Goal: Task Accomplishment & Management: Manage account settings

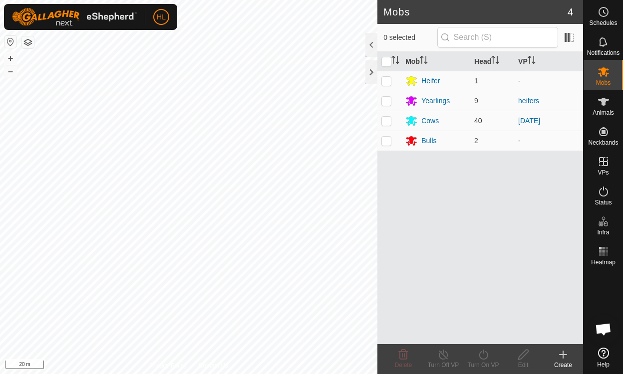
click at [386, 120] on p-checkbox at bounding box center [386, 121] width 10 height 8
checkbox input "true"
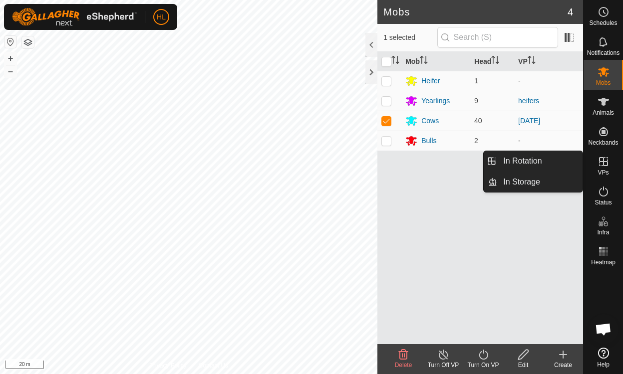
drag, startPoint x: 584, startPoint y: 164, endPoint x: 599, endPoint y: 164, distance: 15.0
click at [599, 164] on icon at bounding box center [603, 161] width 9 height 9
click at [602, 166] on icon at bounding box center [603, 161] width 9 height 9
click at [539, 162] on link "In Rotation" at bounding box center [539, 161] width 85 height 20
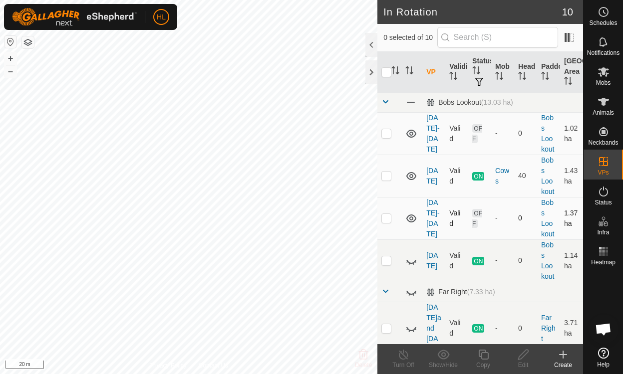
click at [408, 217] on icon at bounding box center [411, 219] width 12 height 12
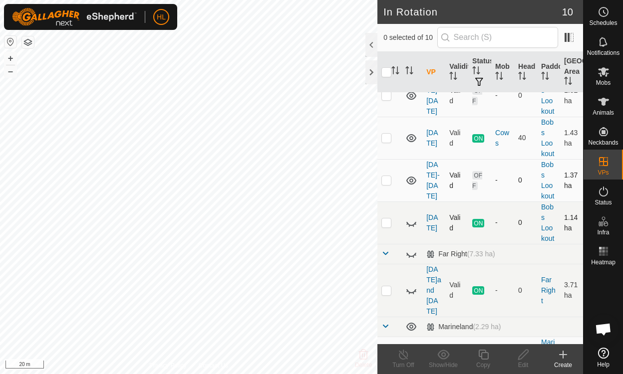
scroll to position [50, 0]
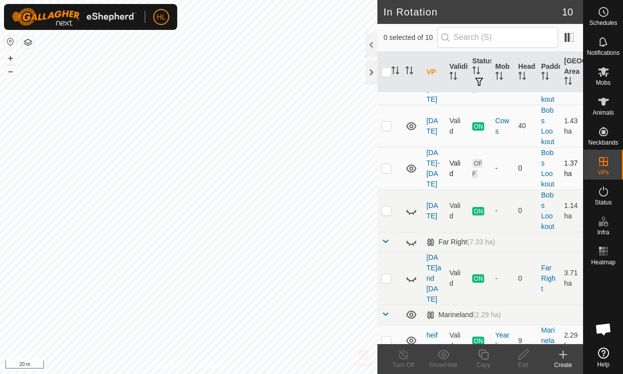
click at [386, 168] on p-checkbox at bounding box center [386, 168] width 10 height 8
checkbox input "true"
click at [523, 356] on icon at bounding box center [523, 355] width 10 height 10
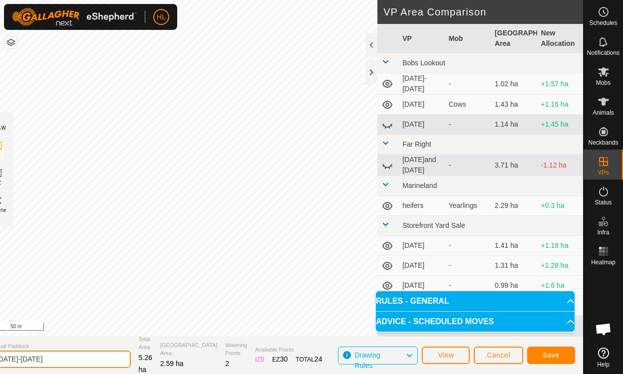
click at [109, 363] on input "[DATE]-[DATE]" at bounding box center [61, 359] width 140 height 17
type input "[DATE]"
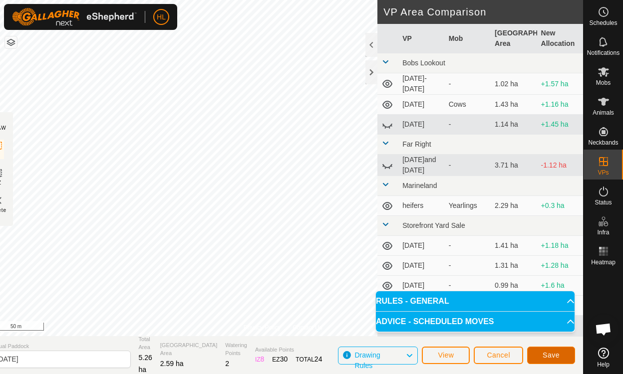
click at [546, 353] on span "Save" at bounding box center [550, 355] width 17 height 8
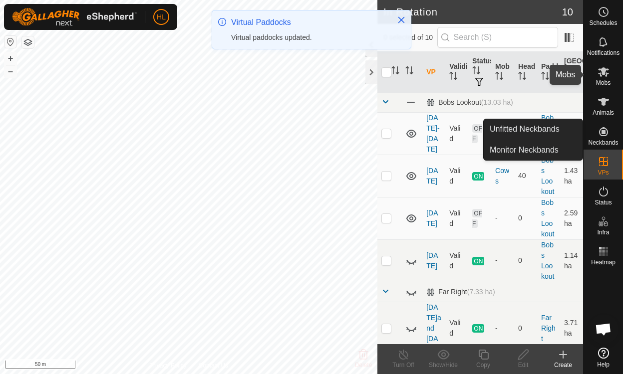
drag, startPoint x: 601, startPoint y: 74, endPoint x: 595, endPoint y: 73, distance: 5.6
click at [601, 74] on icon at bounding box center [603, 72] width 12 height 12
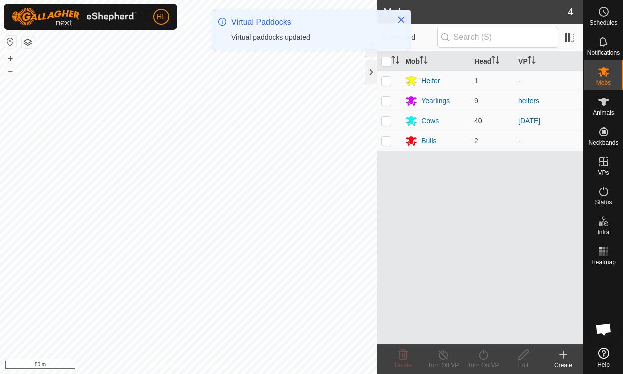
click at [388, 119] on p-checkbox at bounding box center [386, 121] width 10 height 8
checkbox input "true"
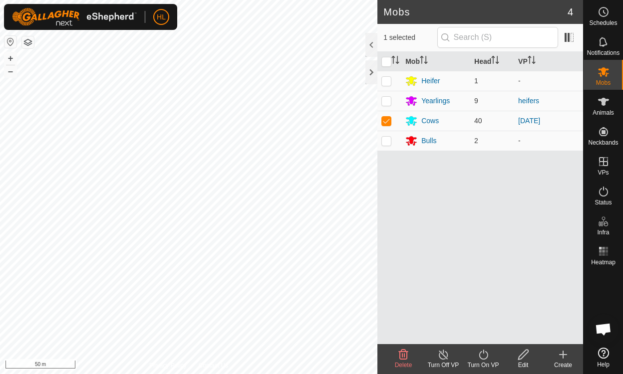
click at [489, 360] on icon at bounding box center [483, 355] width 12 height 12
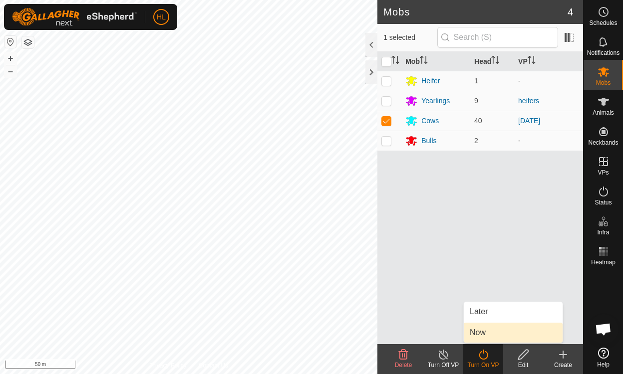
click at [492, 331] on link "Now" at bounding box center [513, 333] width 99 height 20
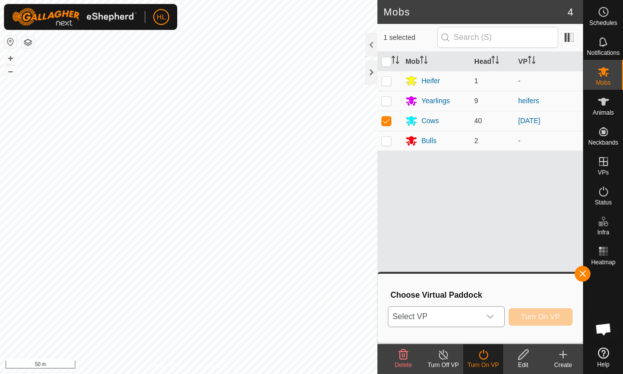
click at [462, 316] on span "Select VP" at bounding box center [433, 317] width 91 height 20
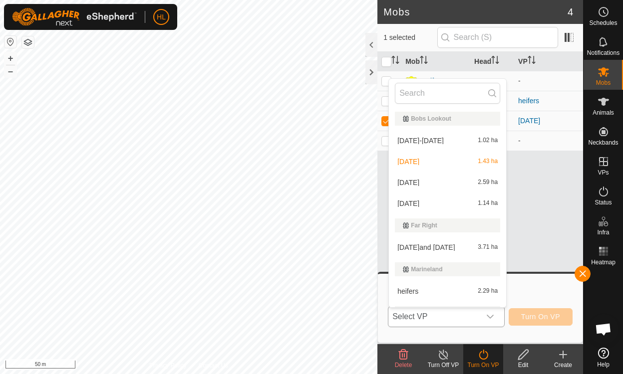
click at [420, 181] on li "[DATE] 2.59 ha" at bounding box center [447, 183] width 117 height 20
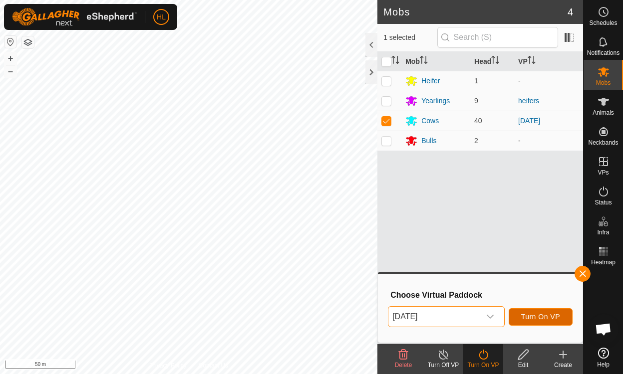
click at [560, 312] on button "Turn On VP" at bounding box center [541, 316] width 64 height 17
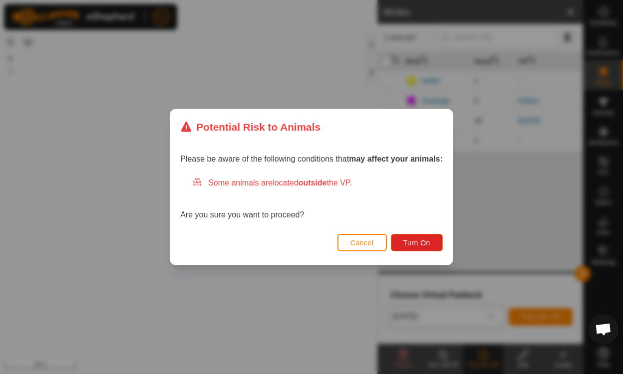
click at [360, 245] on span "Cancel" at bounding box center [361, 243] width 23 height 8
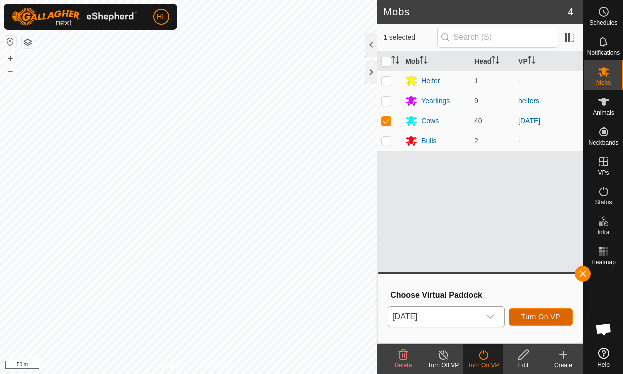
click at [532, 319] on span "Turn On VP" at bounding box center [540, 317] width 39 height 8
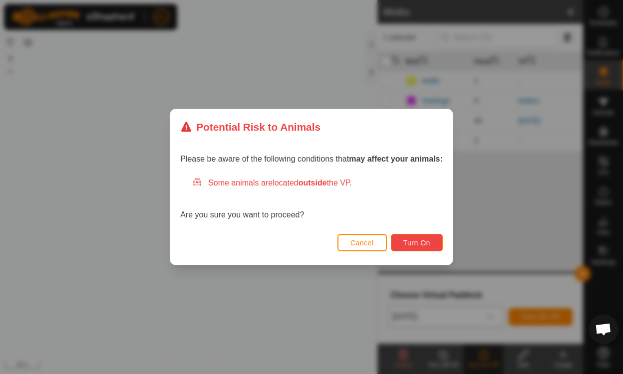
click at [420, 244] on span "Turn On" at bounding box center [416, 243] width 27 height 8
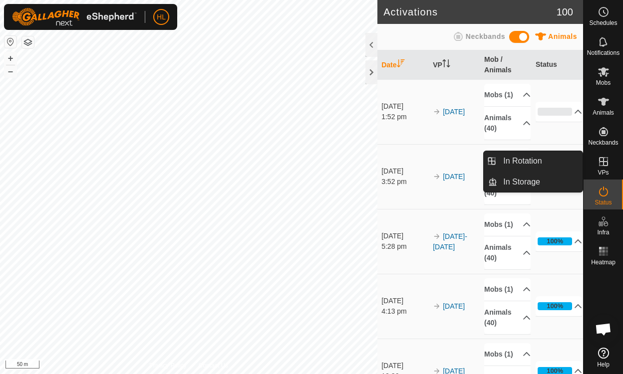
click at [606, 101] on icon at bounding box center [603, 102] width 12 height 12
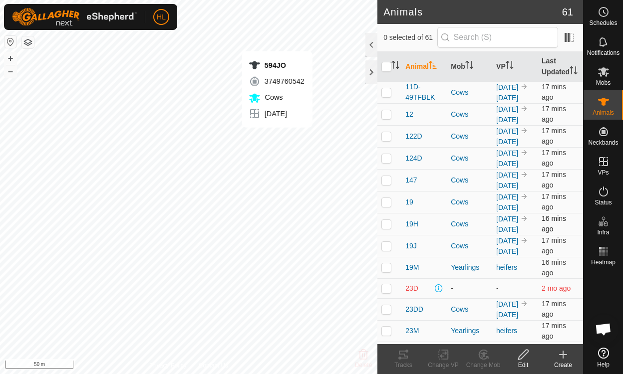
checkbox input "true"
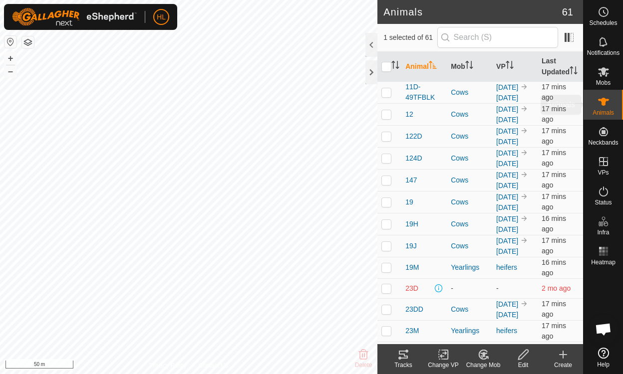
click at [610, 119] on div "Animals" at bounding box center [602, 105] width 39 height 30
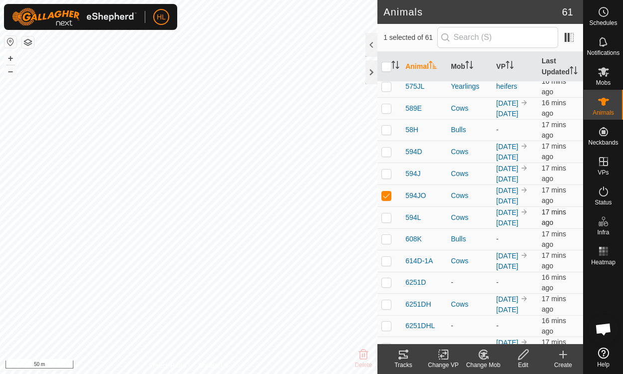
scroll to position [749, 0]
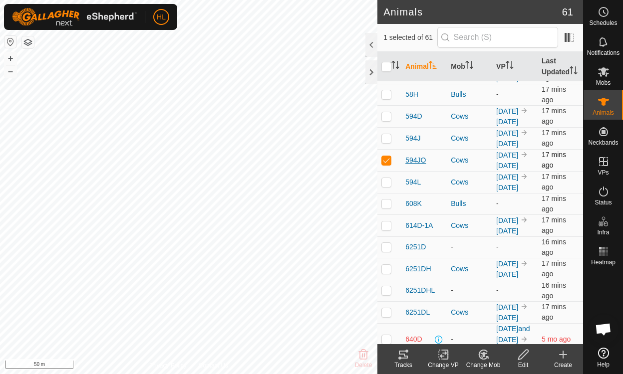
click at [413, 155] on span "594JO" at bounding box center [415, 160] width 20 height 10
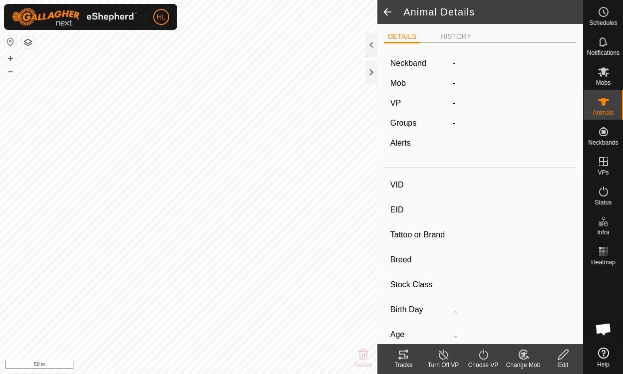
click at [554, 352] on edit-svg-icon at bounding box center [563, 355] width 40 height 12
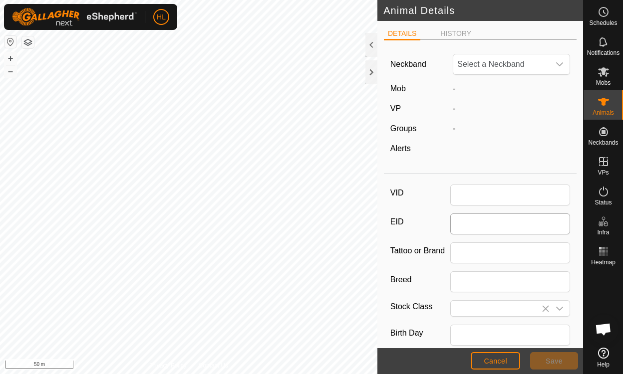
type input "594JO"
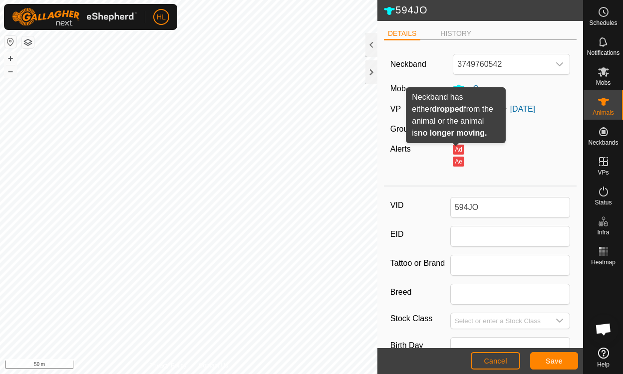
click at [454, 148] on button "Ad" at bounding box center [458, 150] width 11 height 10
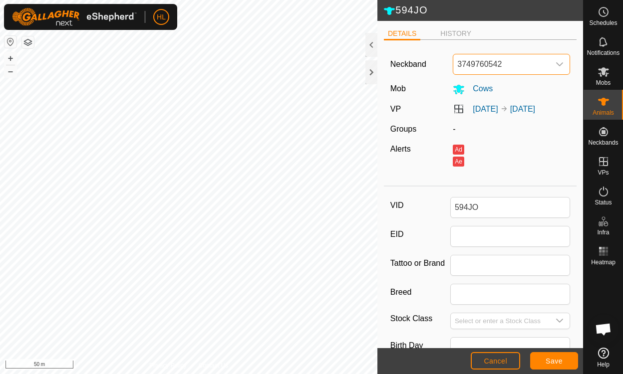
click at [488, 63] on span "3749760542" at bounding box center [501, 64] width 96 height 20
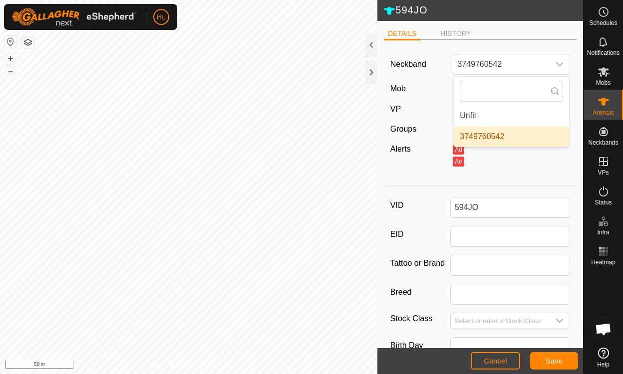
click at [530, 161] on div "Ae" at bounding box center [511, 161] width 117 height 12
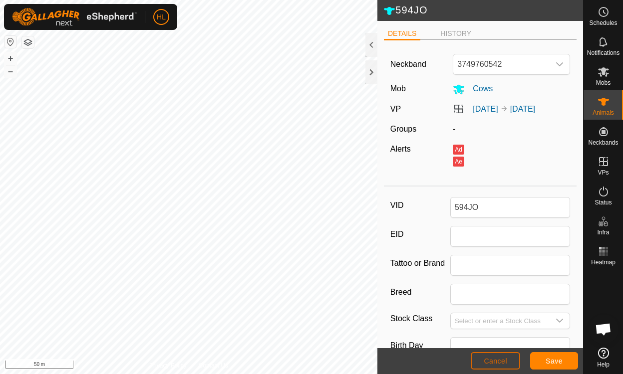
click at [503, 356] on button "Cancel" at bounding box center [495, 360] width 49 height 17
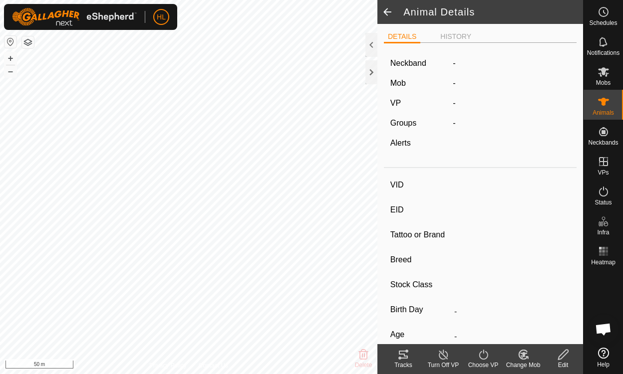
type input "594JO"
type input "-"
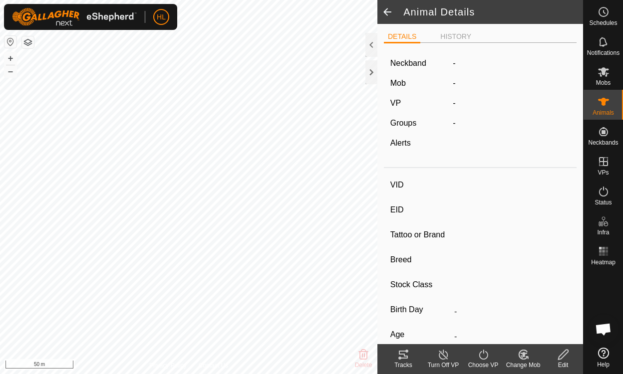
type input "-"
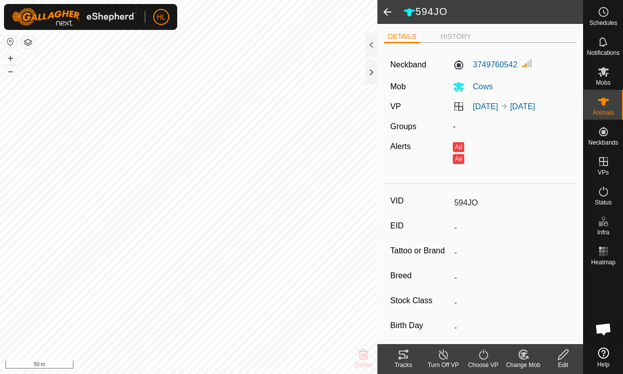
click at [393, 14] on span at bounding box center [387, 12] width 20 height 24
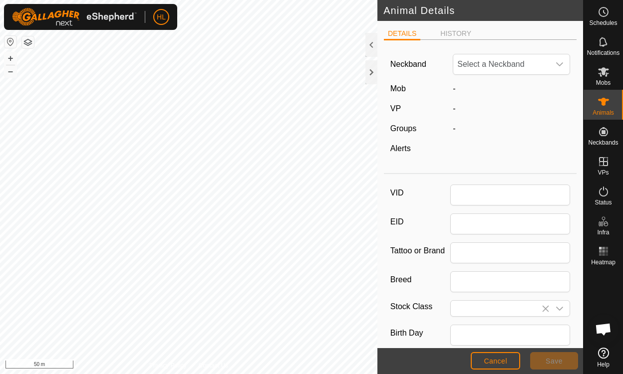
type input "594JO"
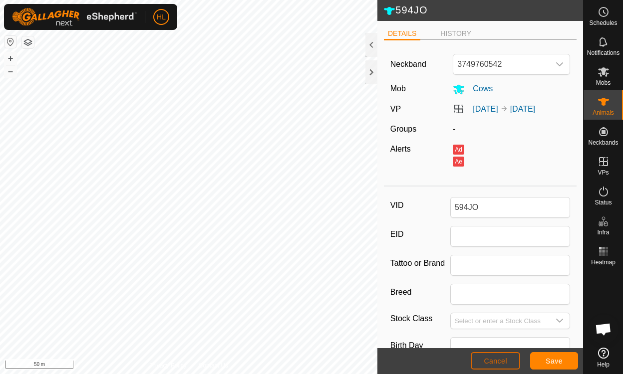
click at [495, 364] on span "Cancel" at bounding box center [495, 361] width 23 height 8
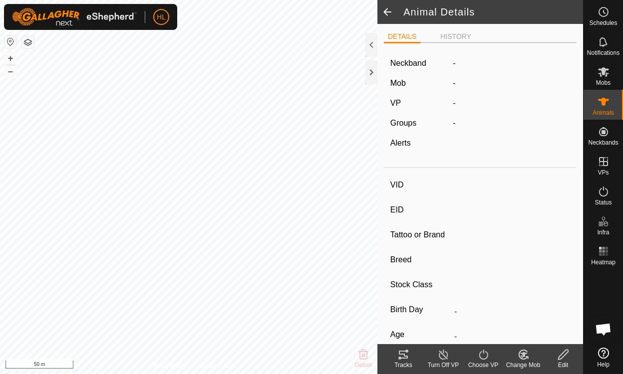
type input "594JO"
type input "-"
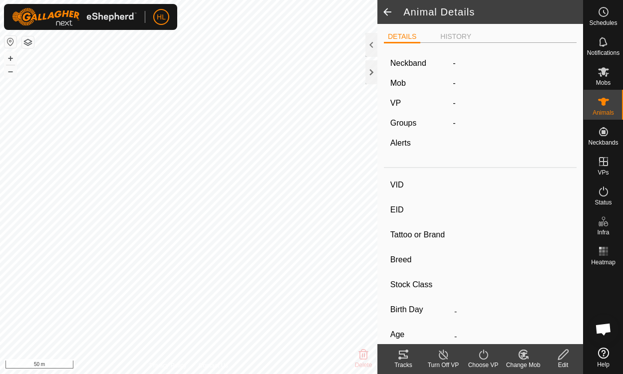
type input "-"
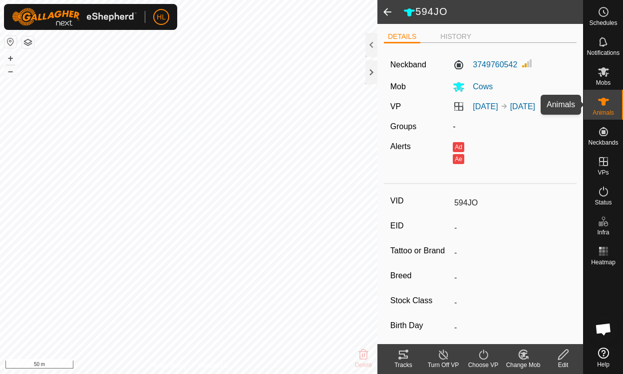
click at [598, 107] on icon at bounding box center [603, 102] width 12 height 12
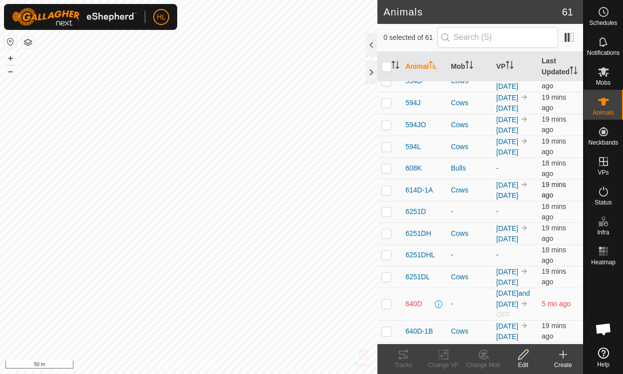
scroll to position [767, 0]
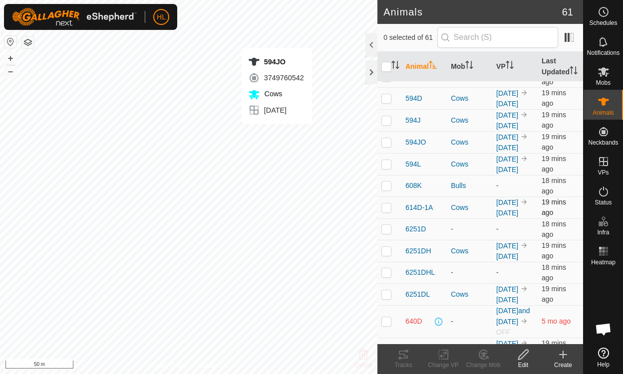
checkbox input "true"
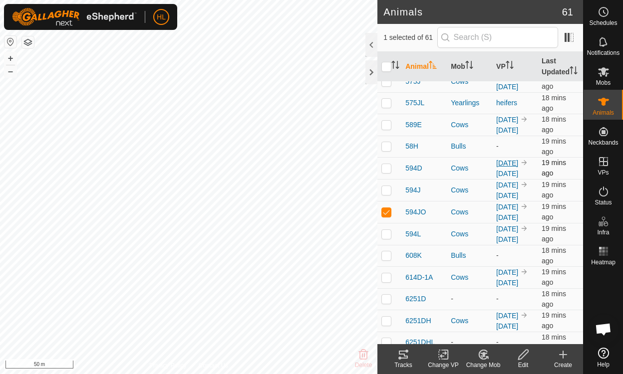
scroll to position [717, 0]
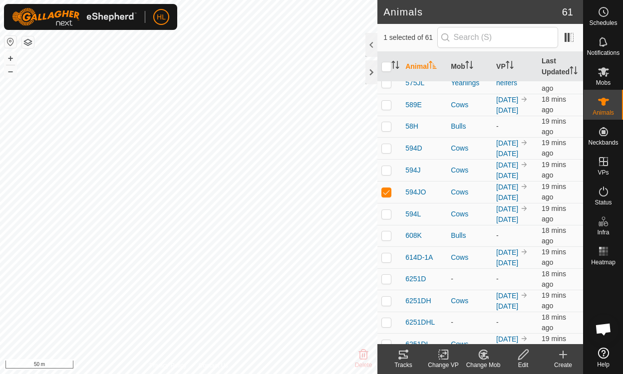
click at [522, 351] on icon at bounding box center [523, 355] width 12 height 12
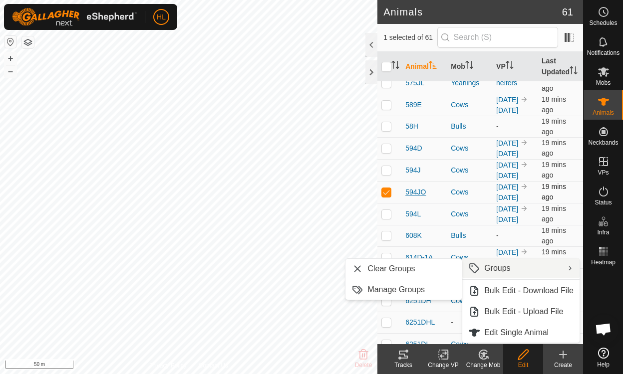
click at [422, 187] on span "594JO" at bounding box center [415, 192] width 20 height 10
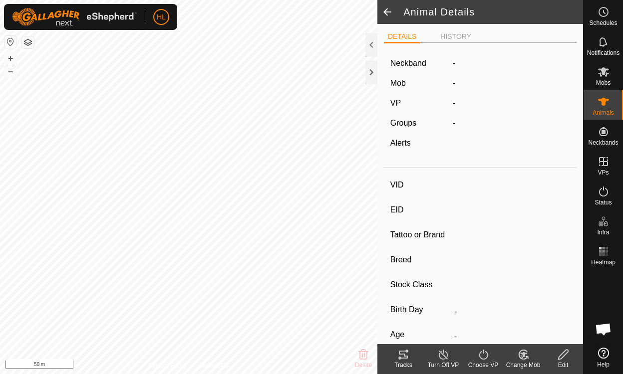
type input "594JO"
type input "-"
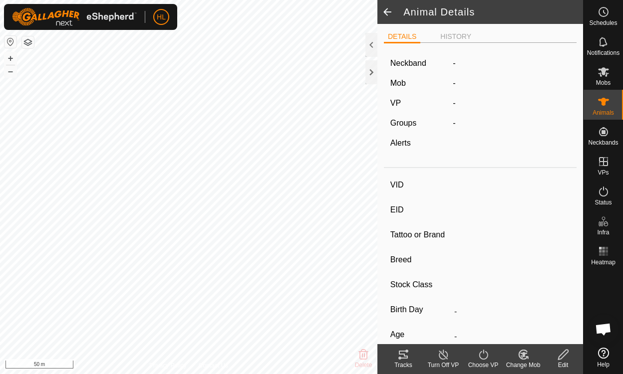
type input "-"
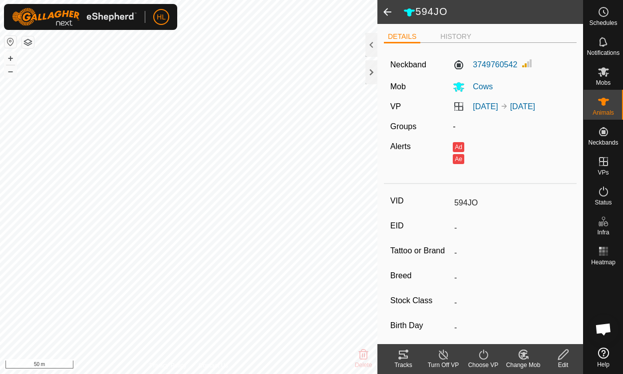
scroll to position [138, 0]
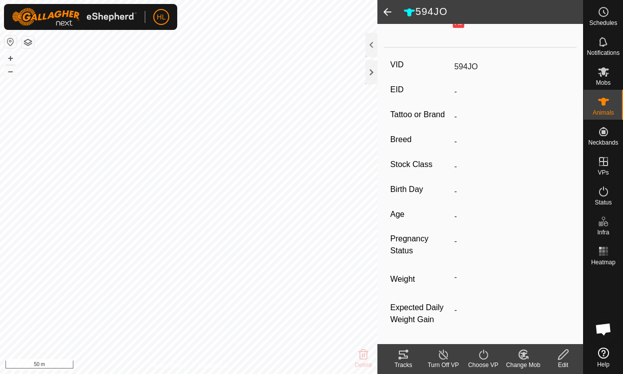
click at [567, 358] on icon at bounding box center [563, 355] width 12 height 12
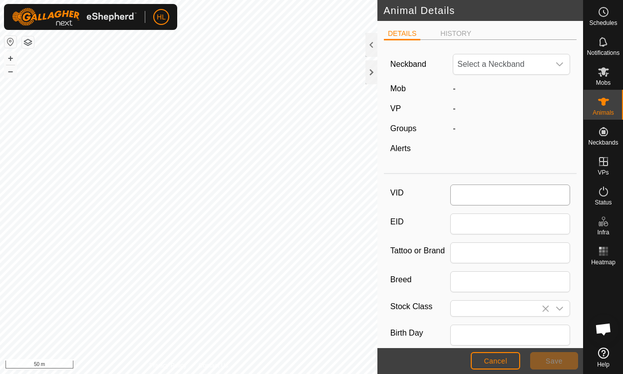
type input "594JO"
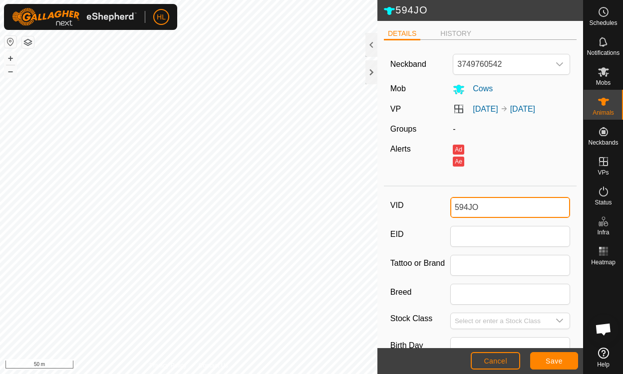
click at [455, 207] on input "594JO" at bounding box center [510, 207] width 120 height 21
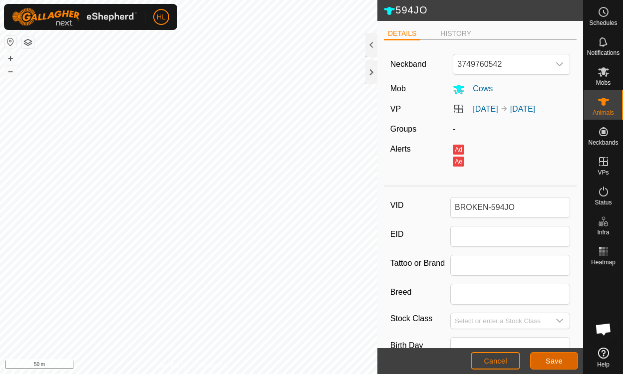
click at [557, 359] on span "Save" at bounding box center [553, 361] width 17 height 8
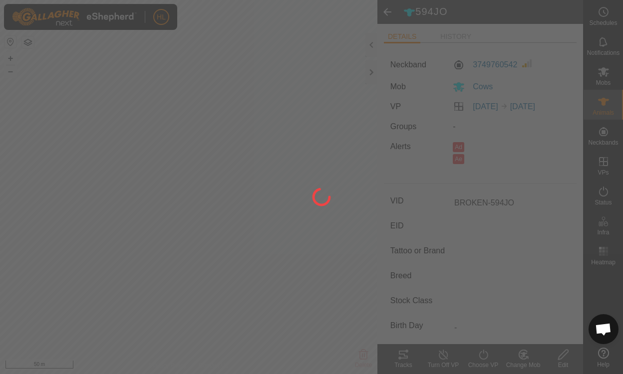
type input "594JO"
type input "-"
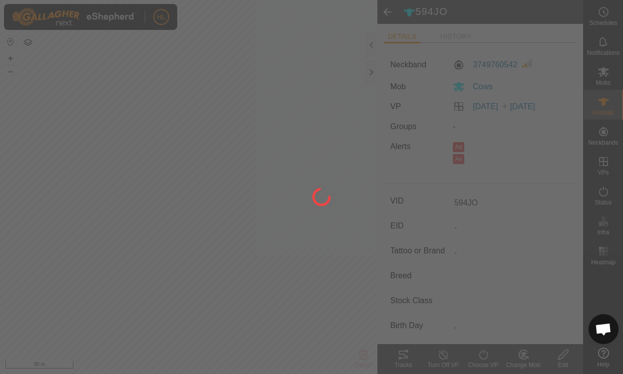
type input "-"
type input "BROKEN-594JO"
type input "0 kg"
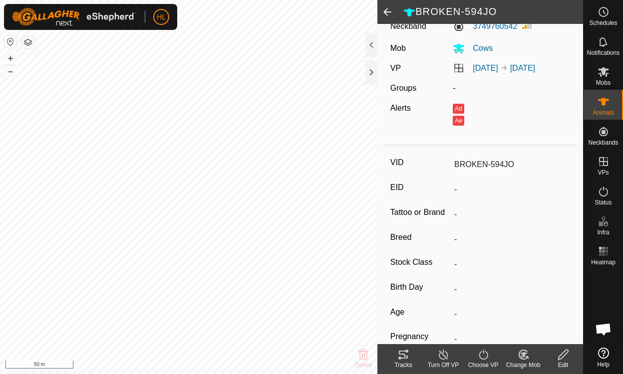
scroll to position [50, 0]
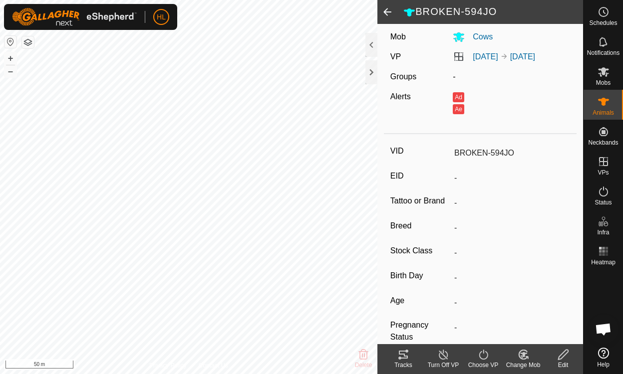
click at [385, 8] on span at bounding box center [387, 12] width 20 height 24
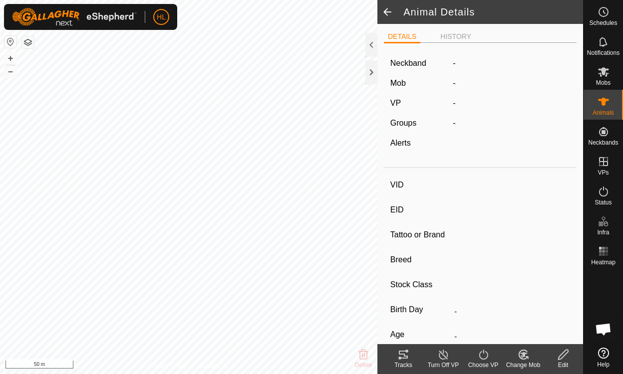
type input "BROKEN-594JO"
type input "-"
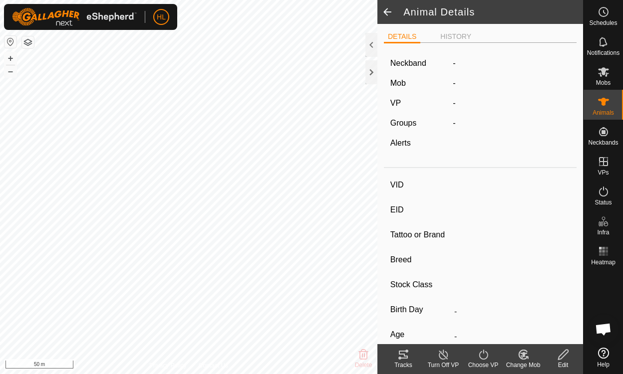
type input "0 kg"
type input "-"
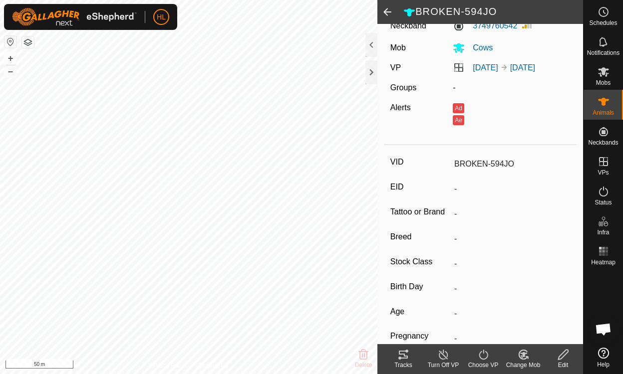
scroll to position [50, 0]
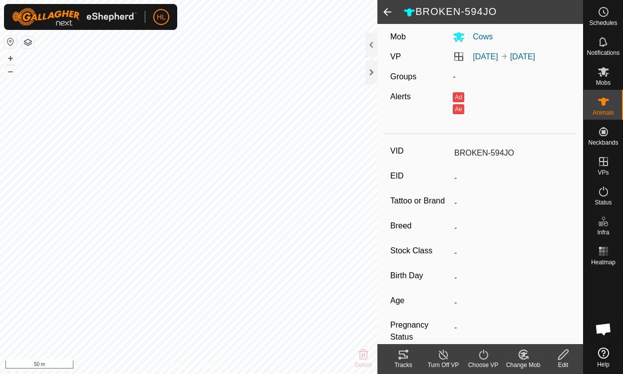
click at [381, 13] on span at bounding box center [387, 12] width 20 height 24
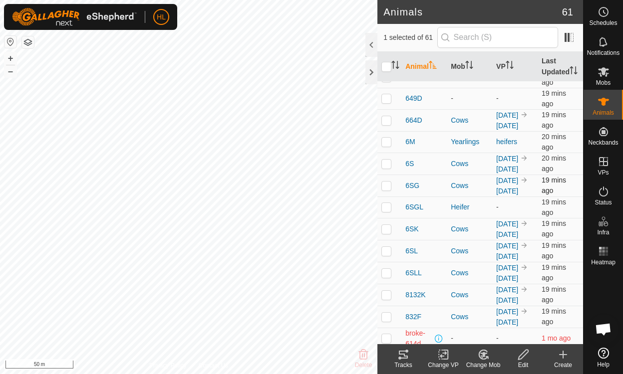
scroll to position [1066, 0]
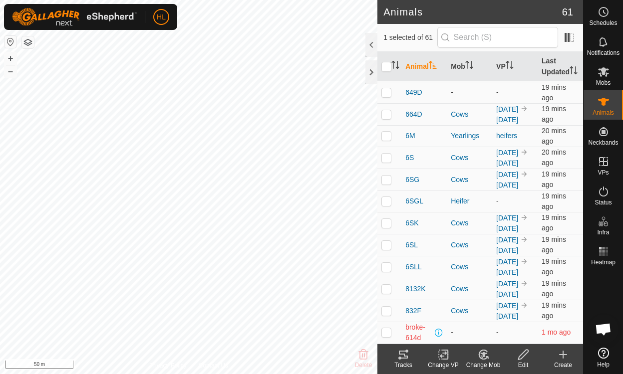
click at [387, 350] on p-checkbox at bounding box center [386, 354] width 10 height 8
checkbox input "false"
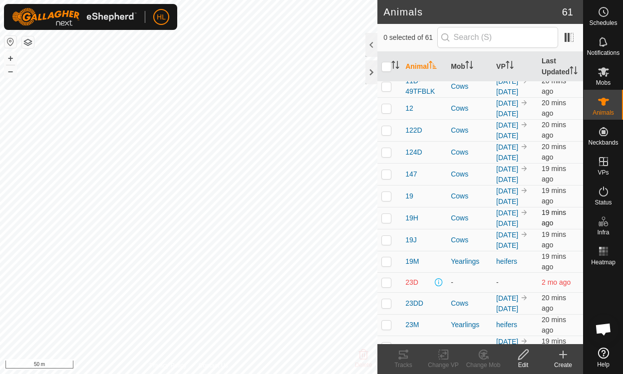
scroll to position [0, 0]
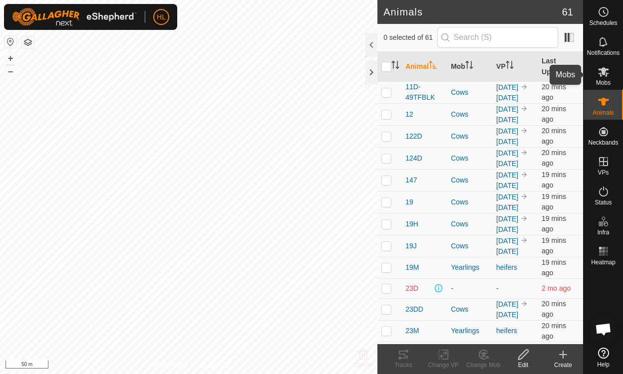
click at [605, 77] on icon at bounding box center [603, 72] width 12 height 12
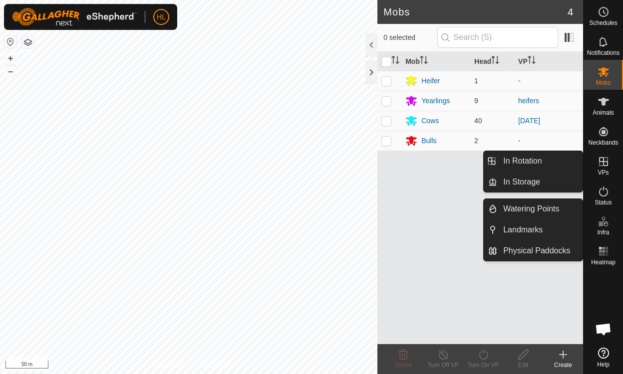
click at [599, 162] on icon at bounding box center [603, 161] width 9 height 9
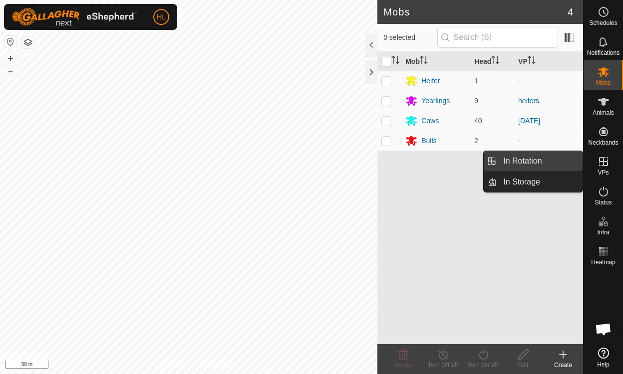
click at [537, 161] on link "In Rotation" at bounding box center [539, 161] width 85 height 20
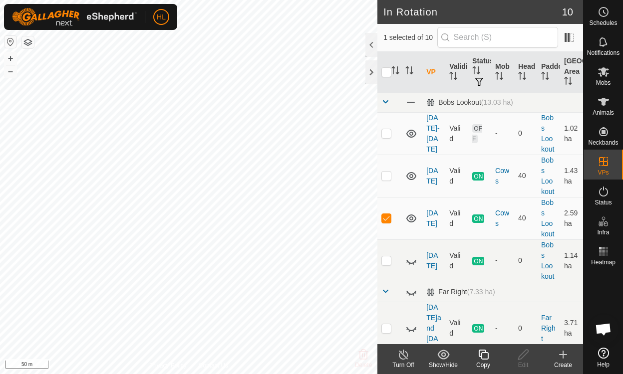
click at [428, 226] on link "[DATE]" at bounding box center [431, 218] width 11 height 18
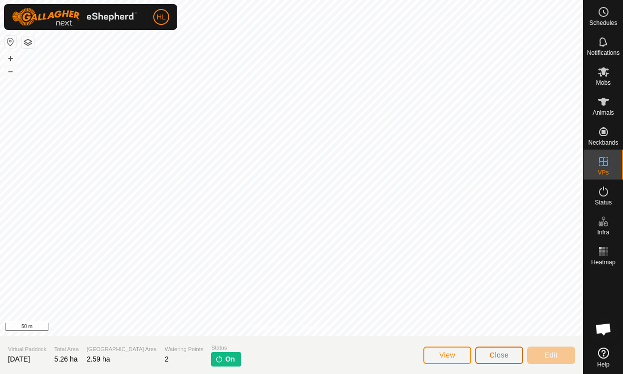
click at [508, 353] on span "Close" at bounding box center [499, 355] width 19 height 8
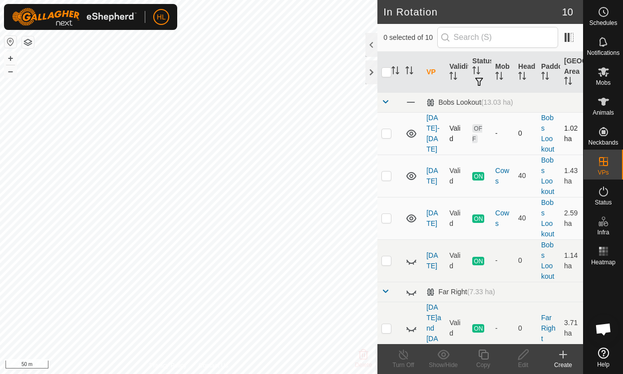
click at [387, 134] on p-checkbox at bounding box center [386, 133] width 10 height 8
checkbox input "true"
click at [521, 361] on div "Edit" at bounding box center [523, 365] width 40 height 9
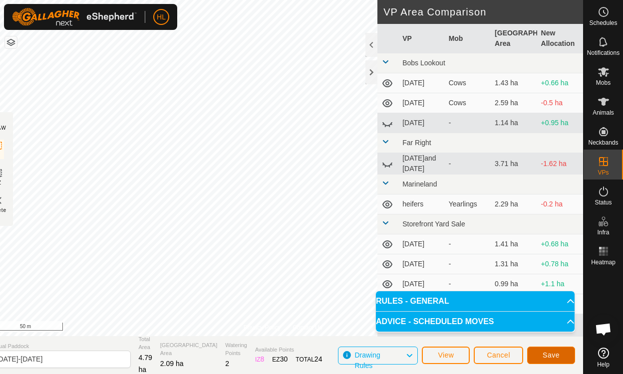
click at [550, 354] on span "Save" at bounding box center [550, 355] width 17 height 8
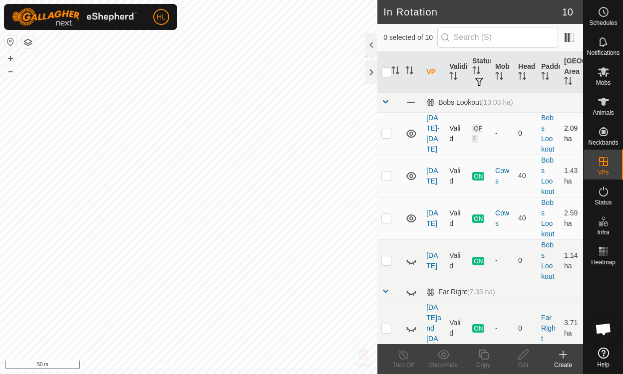
click at [386, 135] on p-checkbox at bounding box center [386, 133] width 10 height 8
checkbox input "true"
click at [526, 353] on icon at bounding box center [523, 355] width 10 height 10
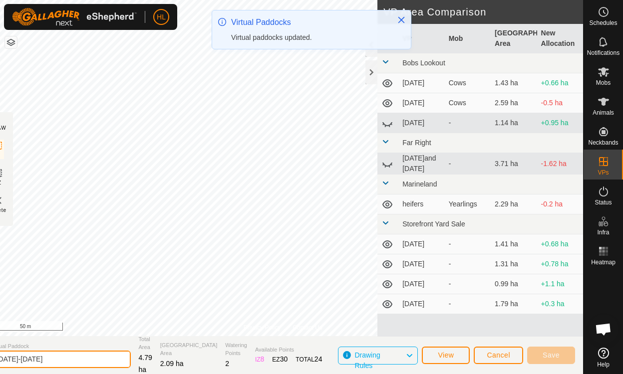
click at [81, 359] on input "[DATE]-[DATE]" at bounding box center [61, 359] width 140 height 17
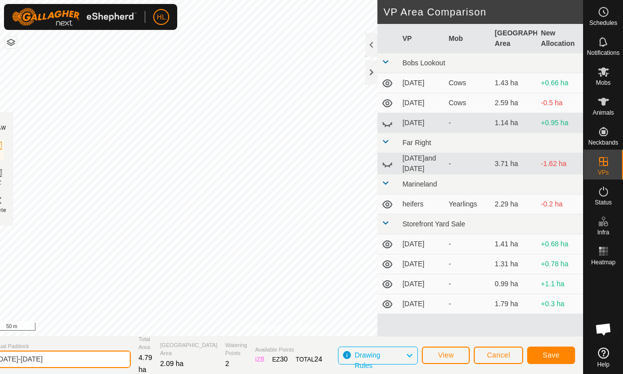
type input "[DATE]-[DATE]"
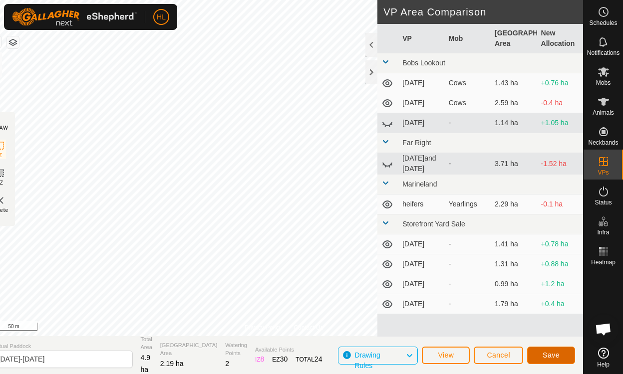
click at [545, 351] on span "Save" at bounding box center [550, 355] width 17 height 8
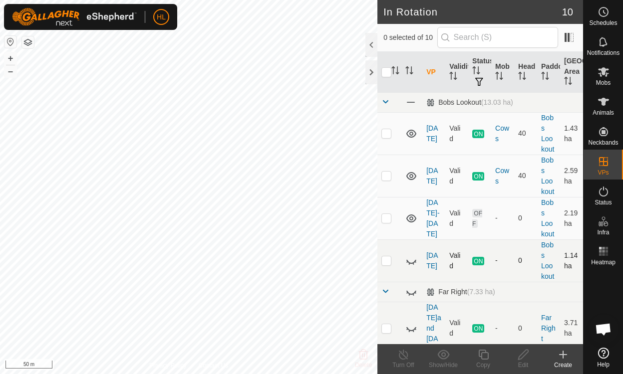
click at [412, 259] on icon at bounding box center [411, 261] width 12 height 12
click at [412, 259] on icon at bounding box center [411, 261] width 10 height 8
click at [388, 220] on p-checkbox at bounding box center [386, 218] width 10 height 8
checkbox input "false"
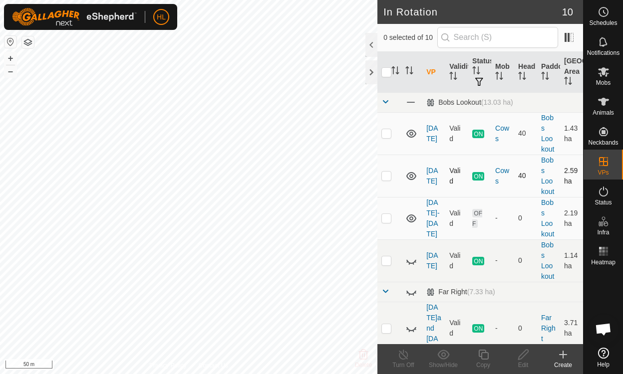
click at [389, 177] on p-checkbox at bounding box center [386, 176] width 10 height 8
checkbox input "false"
click at [391, 132] on p-checkbox at bounding box center [386, 133] width 10 height 8
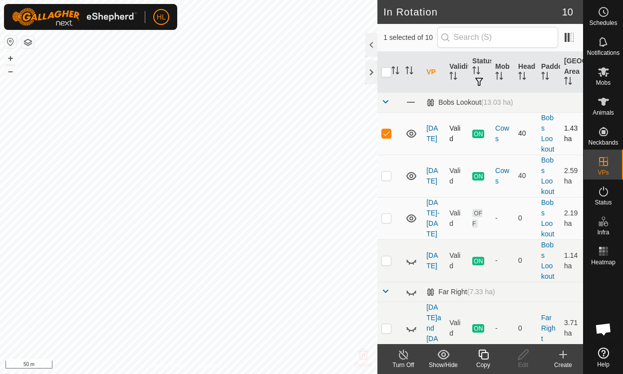
checkbox input "false"
click at [388, 176] on p-checkbox at bounding box center [386, 176] width 10 height 8
checkbox input "false"
click at [389, 220] on p-checkbox at bounding box center [386, 218] width 10 height 8
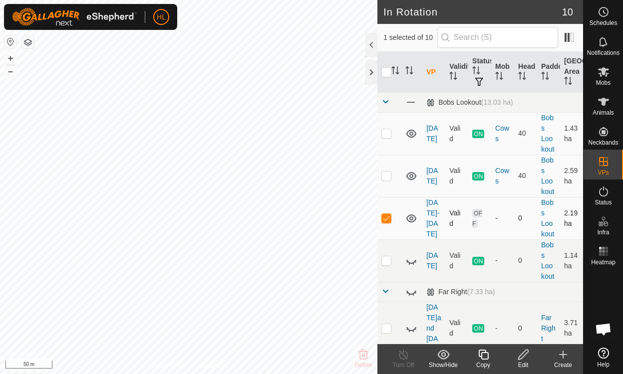
click at [387, 214] on p-checkbox at bounding box center [386, 218] width 10 height 8
checkbox input "false"
click at [383, 268] on td at bounding box center [389, 261] width 24 height 42
click at [386, 262] on p-checkbox at bounding box center [386, 261] width 10 height 8
click at [387, 262] on p-checkbox at bounding box center [386, 261] width 10 height 8
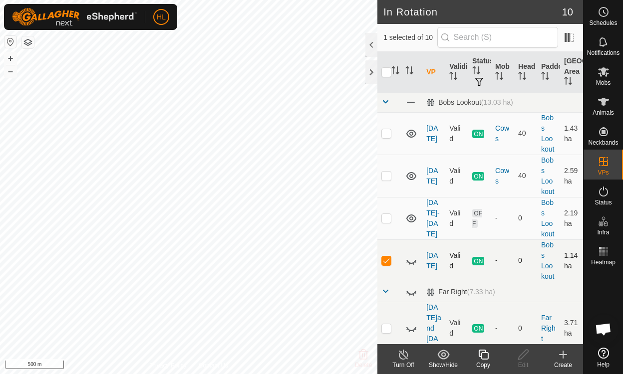
click at [385, 260] on p-checkbox at bounding box center [386, 261] width 10 height 8
click at [410, 258] on icon at bounding box center [411, 261] width 12 height 12
click at [385, 261] on p-checkbox at bounding box center [386, 261] width 10 height 8
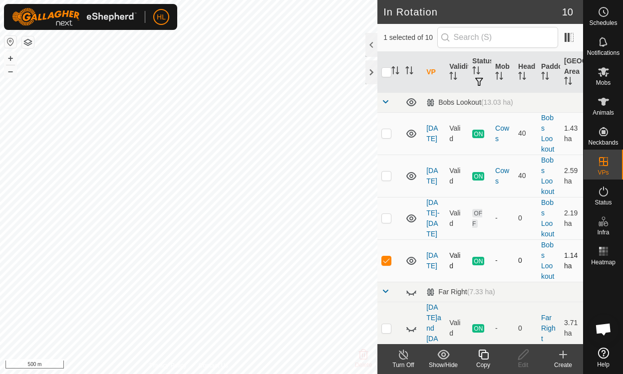
click at [385, 261] on p-checkbox at bounding box center [386, 261] width 10 height 8
checkbox input "false"
click at [413, 260] on icon at bounding box center [411, 261] width 10 height 8
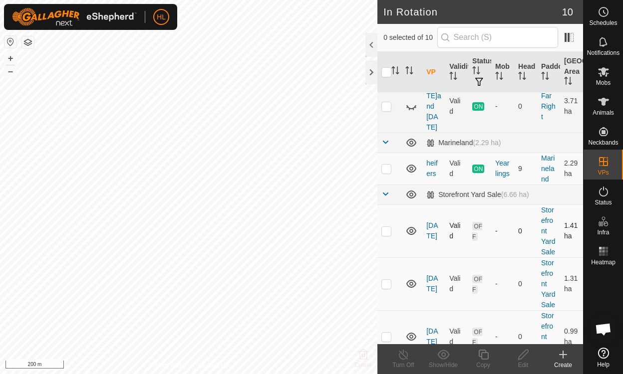
scroll to position [215, 0]
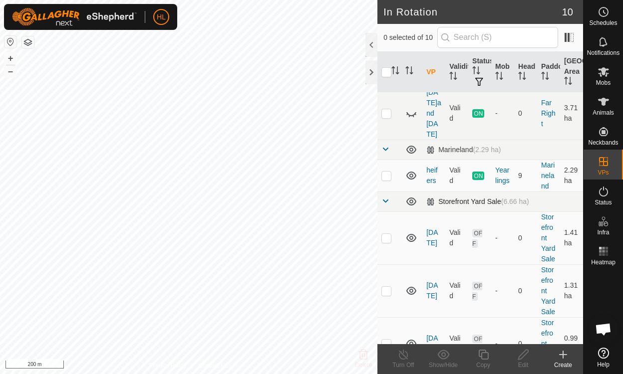
click at [385, 197] on span at bounding box center [385, 201] width 8 height 8
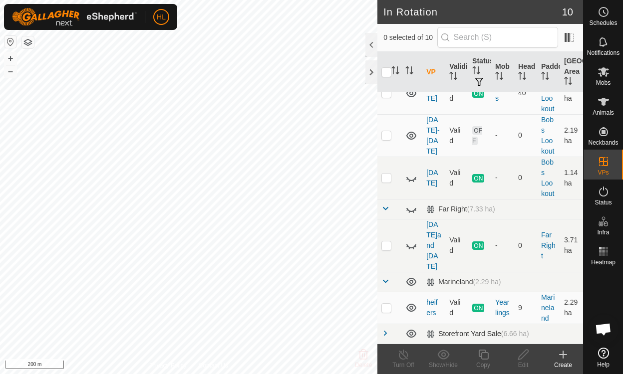
scroll to position [61, 0]
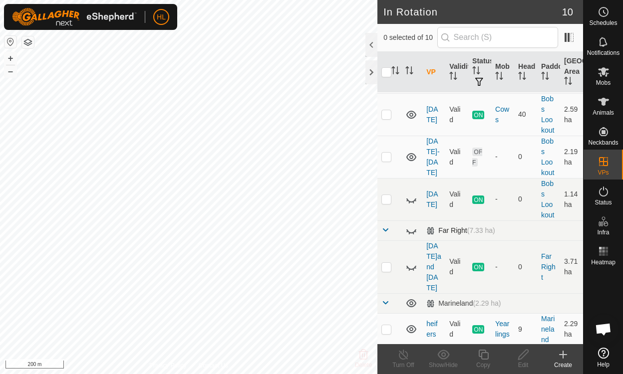
click at [389, 229] on span at bounding box center [385, 230] width 8 height 8
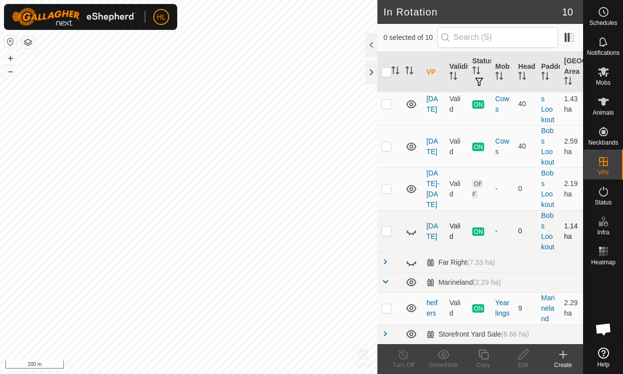
scroll to position [0, 0]
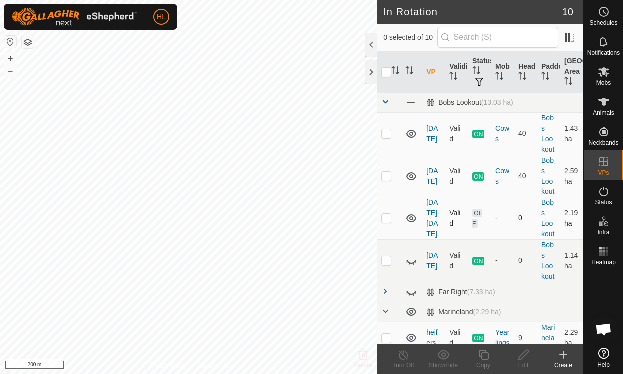
click at [392, 219] on td at bounding box center [389, 218] width 24 height 42
click at [389, 219] on p-checkbox at bounding box center [386, 218] width 10 height 8
checkbox input "false"
click at [385, 179] on p-checkbox at bounding box center [386, 176] width 10 height 8
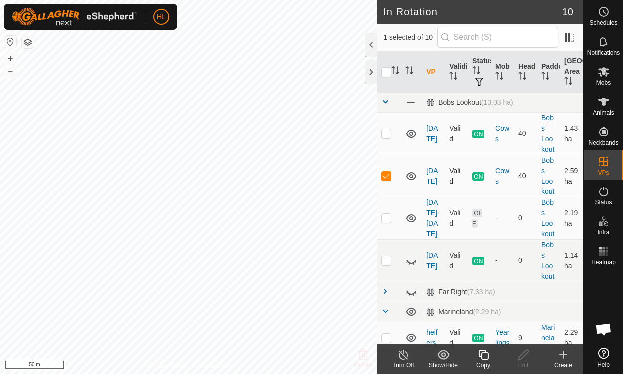
checkbox input "false"
click at [382, 131] on p-checkbox at bounding box center [386, 133] width 10 height 8
click at [388, 132] on p-checkbox at bounding box center [386, 133] width 10 height 8
checkbox input "false"
click at [600, 108] on es-animals-svg-icon at bounding box center [603, 102] width 18 height 16
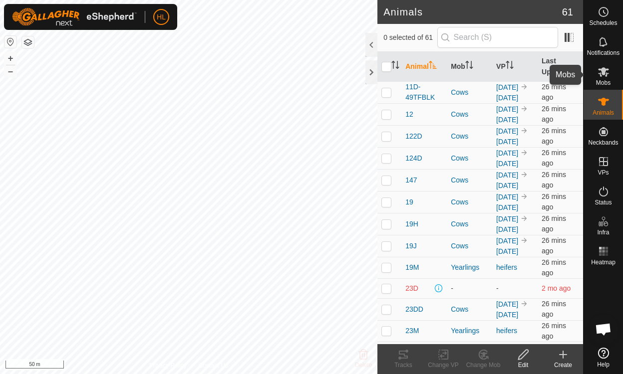
click at [607, 74] on icon at bounding box center [603, 72] width 12 height 12
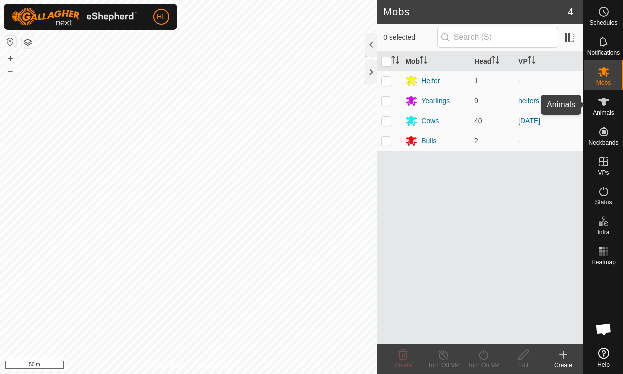
click at [610, 113] on span "Animals" at bounding box center [602, 113] width 21 height 6
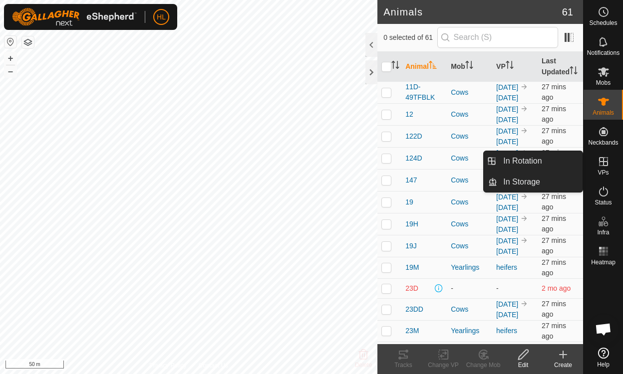
click at [612, 165] on es-virtualpaddocks-svg-icon at bounding box center [603, 162] width 18 height 16
click at [531, 155] on link "In Rotation" at bounding box center [539, 161] width 85 height 20
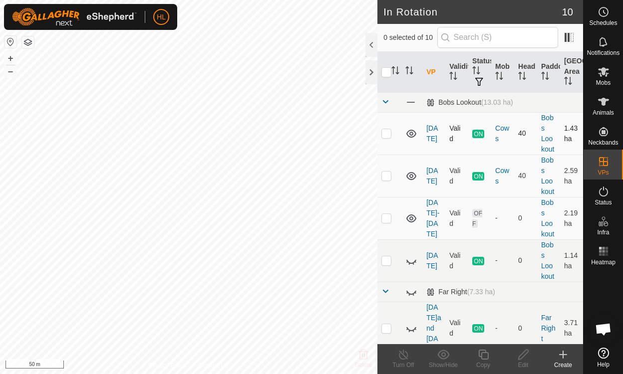
click at [383, 135] on p-checkbox at bounding box center [386, 133] width 10 height 8
checkbox input "false"
click at [387, 178] on p-checkbox at bounding box center [386, 176] width 10 height 8
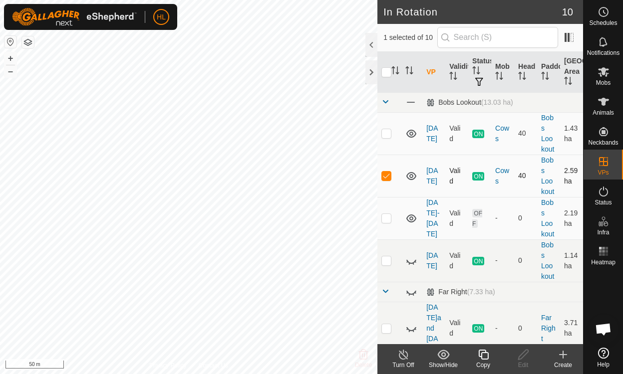
checkbox input "false"
click at [383, 220] on p-checkbox at bounding box center [386, 218] width 10 height 8
checkbox input "true"
click at [387, 172] on p-tablecheckbox at bounding box center [386, 176] width 10 height 8
click at [387, 172] on p-checkbox at bounding box center [386, 176] width 10 height 8
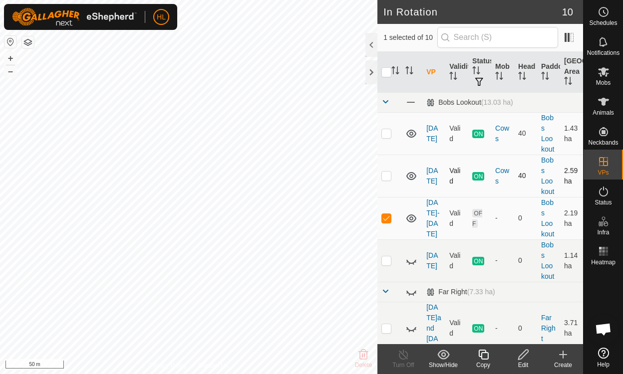
checkbox input "false"
click at [387, 212] on td at bounding box center [389, 218] width 24 height 42
checkbox input "false"
click at [391, 172] on p-checkbox at bounding box center [386, 176] width 10 height 8
click at [389, 174] on p-checkbox at bounding box center [386, 176] width 10 height 8
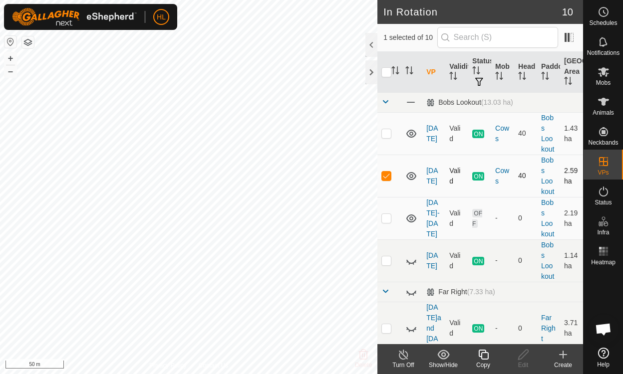
checkbox input "false"
click at [386, 135] on p-checkbox at bounding box center [386, 133] width 10 height 8
checkbox input "true"
click at [387, 215] on p-checkbox at bounding box center [386, 218] width 10 height 8
click at [385, 214] on p-checkbox at bounding box center [386, 218] width 10 height 8
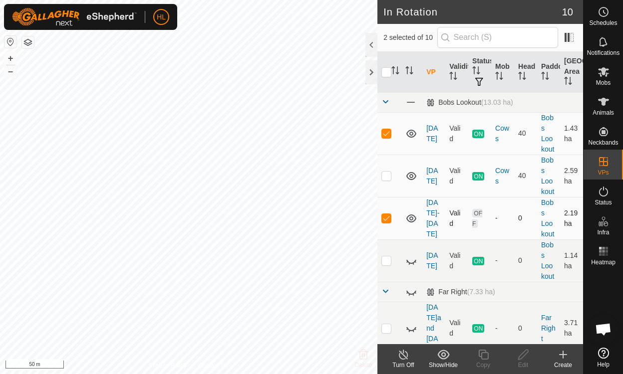
checkbox input "false"
click at [387, 132] on p-checkbox at bounding box center [386, 133] width 10 height 8
checkbox input "false"
click at [389, 222] on td at bounding box center [389, 218] width 24 height 42
checkbox input "true"
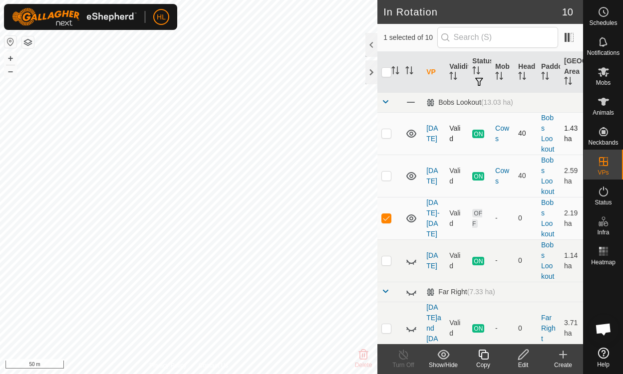
click at [387, 133] on p-checkbox at bounding box center [386, 133] width 10 height 8
checkbox input "false"
click at [519, 361] on div "Edit" at bounding box center [523, 365] width 40 height 9
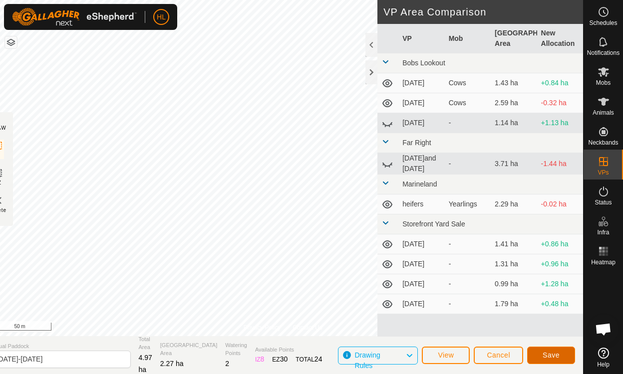
click at [553, 356] on span "Save" at bounding box center [550, 355] width 17 height 8
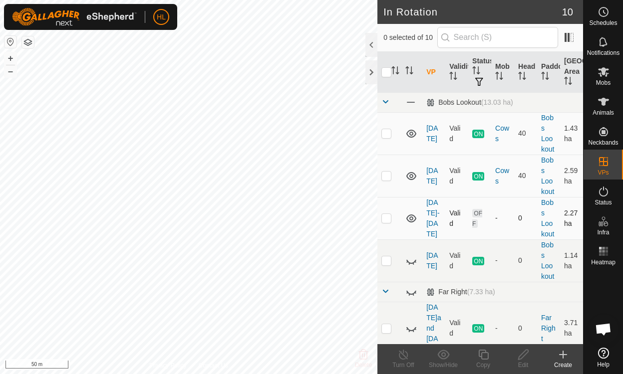
click at [383, 217] on p-checkbox at bounding box center [386, 218] width 10 height 8
click at [384, 218] on p-checkbox at bounding box center [386, 218] width 10 height 8
checkbox input "false"
click at [387, 177] on p-checkbox at bounding box center [386, 176] width 10 height 8
click at [385, 172] on p-checkbox at bounding box center [386, 176] width 10 height 8
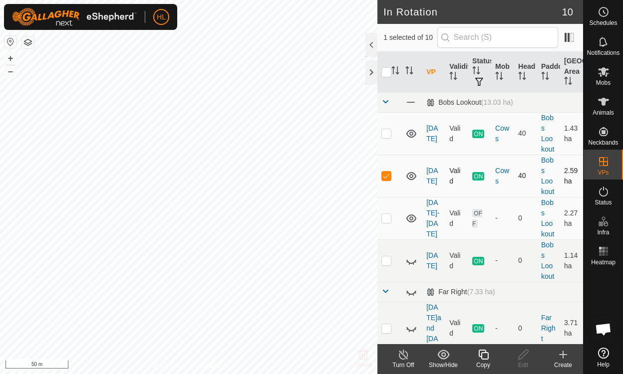
checkbox input "false"
click at [381, 132] on p-checkbox at bounding box center [386, 133] width 10 height 8
checkbox input "true"
click at [388, 217] on p-checkbox at bounding box center [386, 218] width 10 height 8
checkbox input "true"
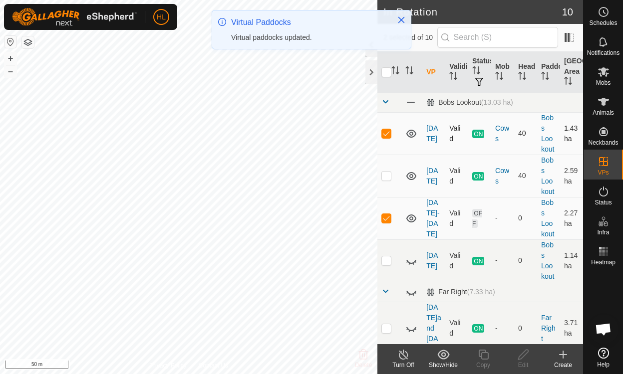
click at [385, 133] on p-checkbox at bounding box center [386, 133] width 10 height 8
checkbox input "false"
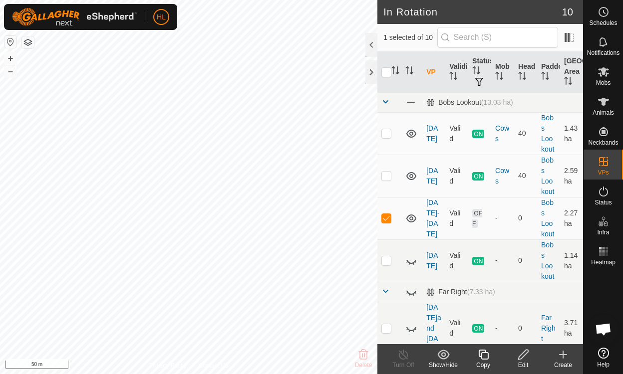
click at [515, 356] on edit-svg-icon at bounding box center [523, 355] width 40 height 12
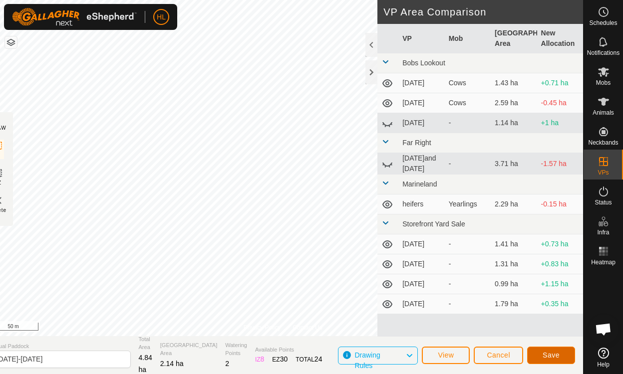
click at [568, 356] on button "Save" at bounding box center [551, 355] width 48 height 17
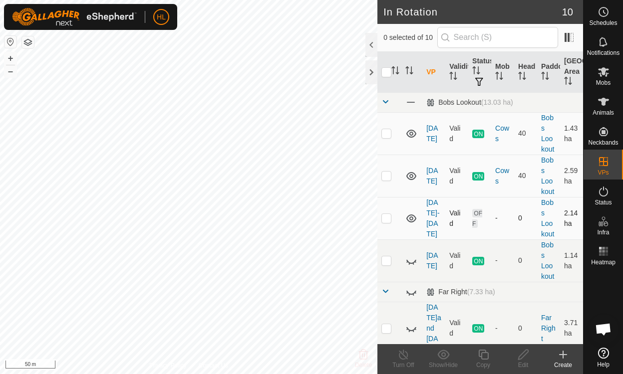
click at [382, 218] on p-checkbox at bounding box center [386, 218] width 10 height 8
checkbox input "true"
click at [388, 134] on p-checkbox at bounding box center [386, 133] width 10 height 8
checkbox input "true"
click at [384, 136] on p-checkbox at bounding box center [386, 133] width 10 height 8
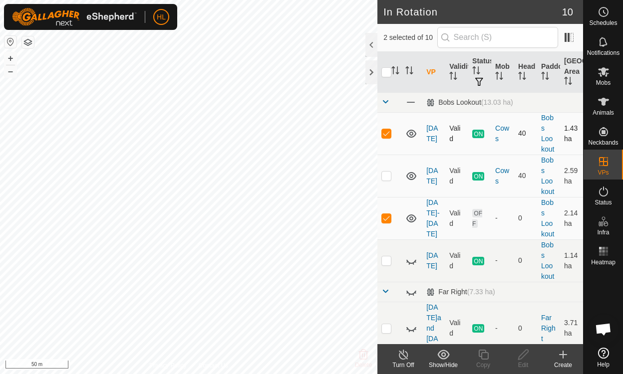
checkbox input "false"
click at [381, 214] on td at bounding box center [389, 218] width 24 height 42
click at [388, 217] on p-checkbox at bounding box center [386, 218] width 10 height 8
checkbox input "false"
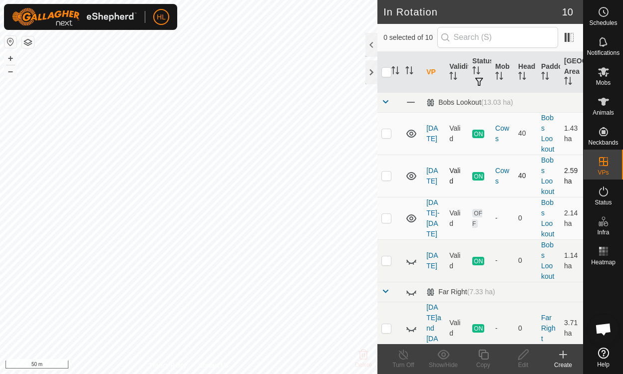
click at [382, 168] on td at bounding box center [389, 176] width 24 height 42
click at [385, 175] on p-checkbox at bounding box center [386, 176] width 10 height 8
checkbox input "false"
click at [386, 128] on td at bounding box center [389, 133] width 24 height 42
click at [388, 134] on p-checkbox at bounding box center [386, 133] width 10 height 8
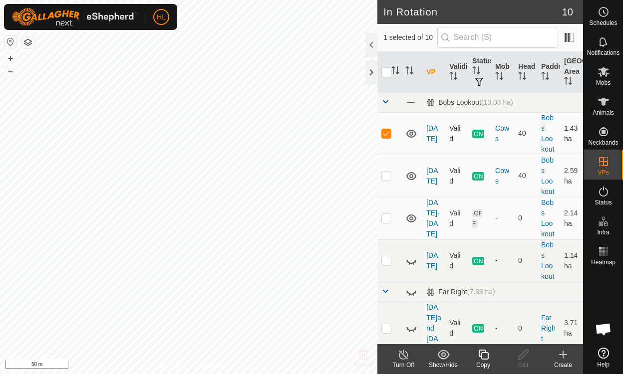
checkbox input "false"
drag, startPoint x: 615, startPoint y: 98, endPoint x: 601, endPoint y: 184, distance: 87.5
click at [615, 98] on div "Animals" at bounding box center [602, 105] width 39 height 30
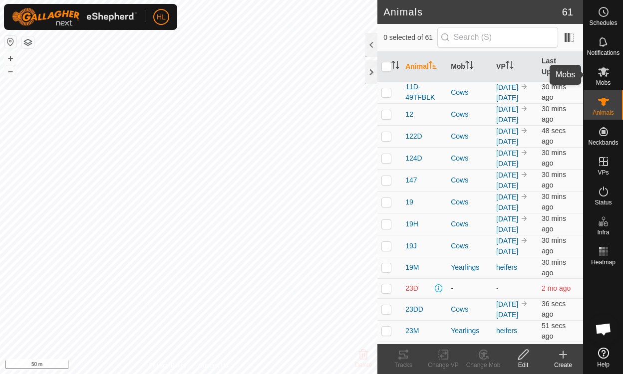
click at [598, 73] on icon at bounding box center [603, 71] width 11 height 9
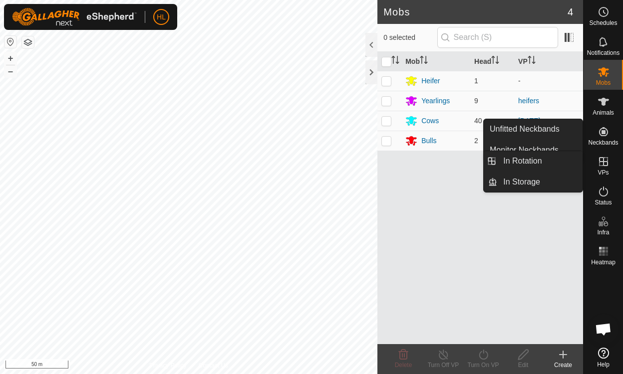
click at [601, 166] on icon at bounding box center [603, 161] width 9 height 9
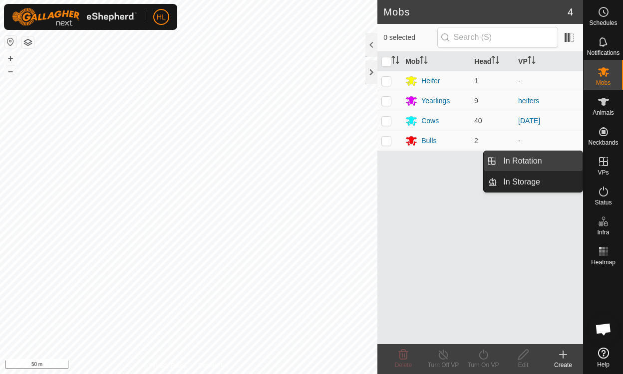
click at [537, 163] on link "In Rotation" at bounding box center [539, 161] width 85 height 20
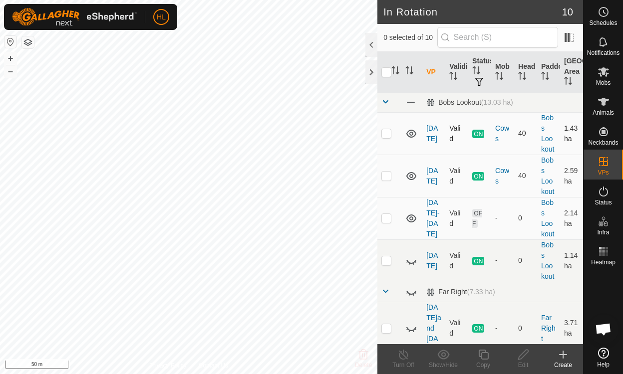
click at [383, 135] on p-checkbox at bounding box center [386, 133] width 10 height 8
checkbox input "false"
click at [388, 174] on p-checkbox at bounding box center [386, 176] width 10 height 8
click at [387, 176] on p-checkbox at bounding box center [386, 176] width 10 height 8
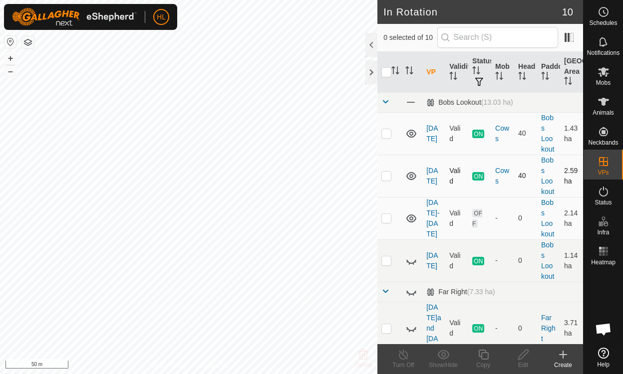
click at [387, 176] on p-checkbox at bounding box center [386, 176] width 10 height 8
checkbox input "true"
click at [386, 216] on p-checkbox at bounding box center [386, 218] width 10 height 8
checkbox input "false"
